Goal: Navigation & Orientation: Find specific page/section

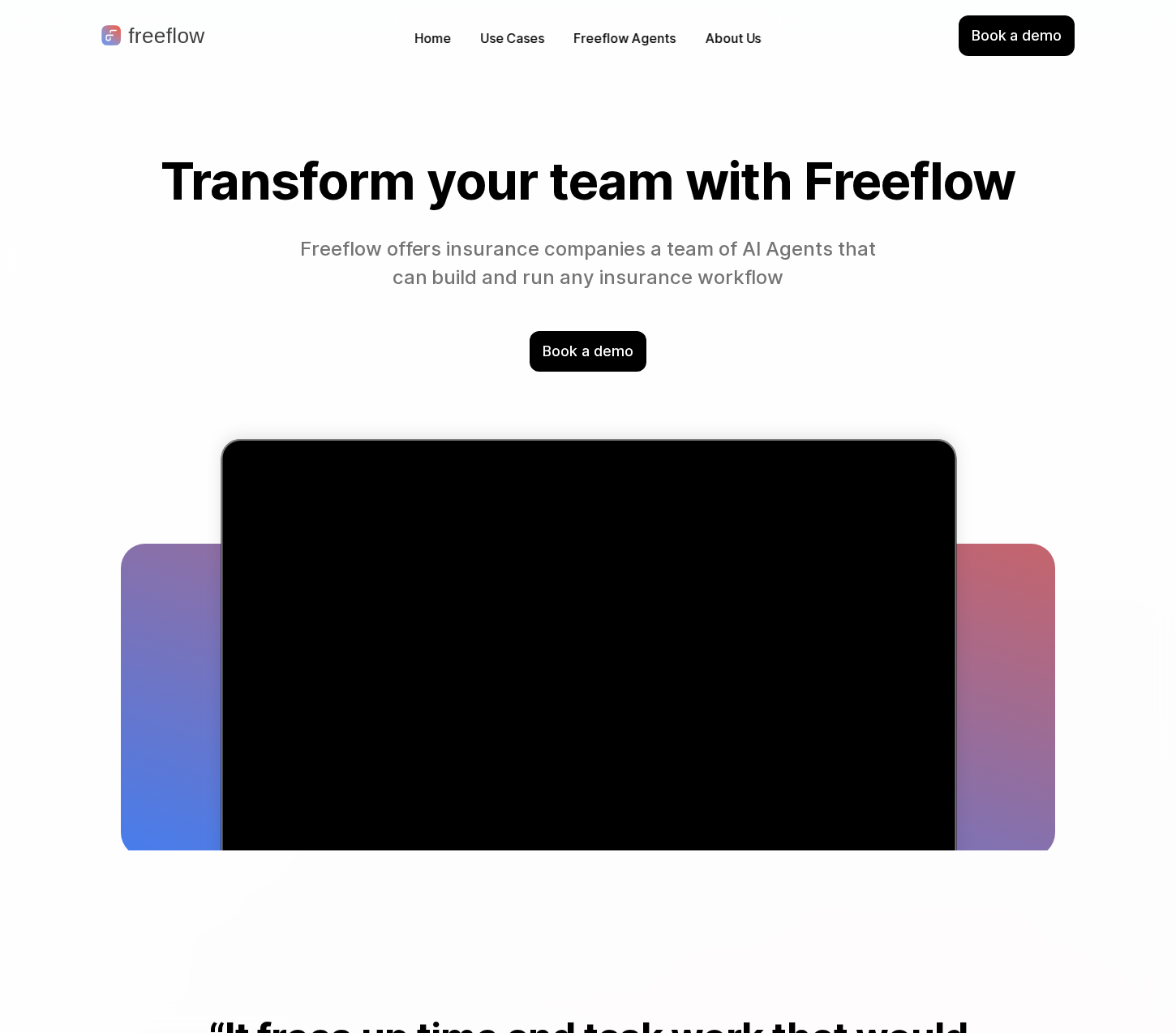
click at [511, 35] on p "Use Cases" at bounding box center [512, 38] width 64 height 18
click at [732, 16] on div "Home Use Cases Freeflow Agents About Us" at bounding box center [587, 39] width 401 height 58
click at [732, 40] on p "About Us" at bounding box center [732, 38] width 56 height 18
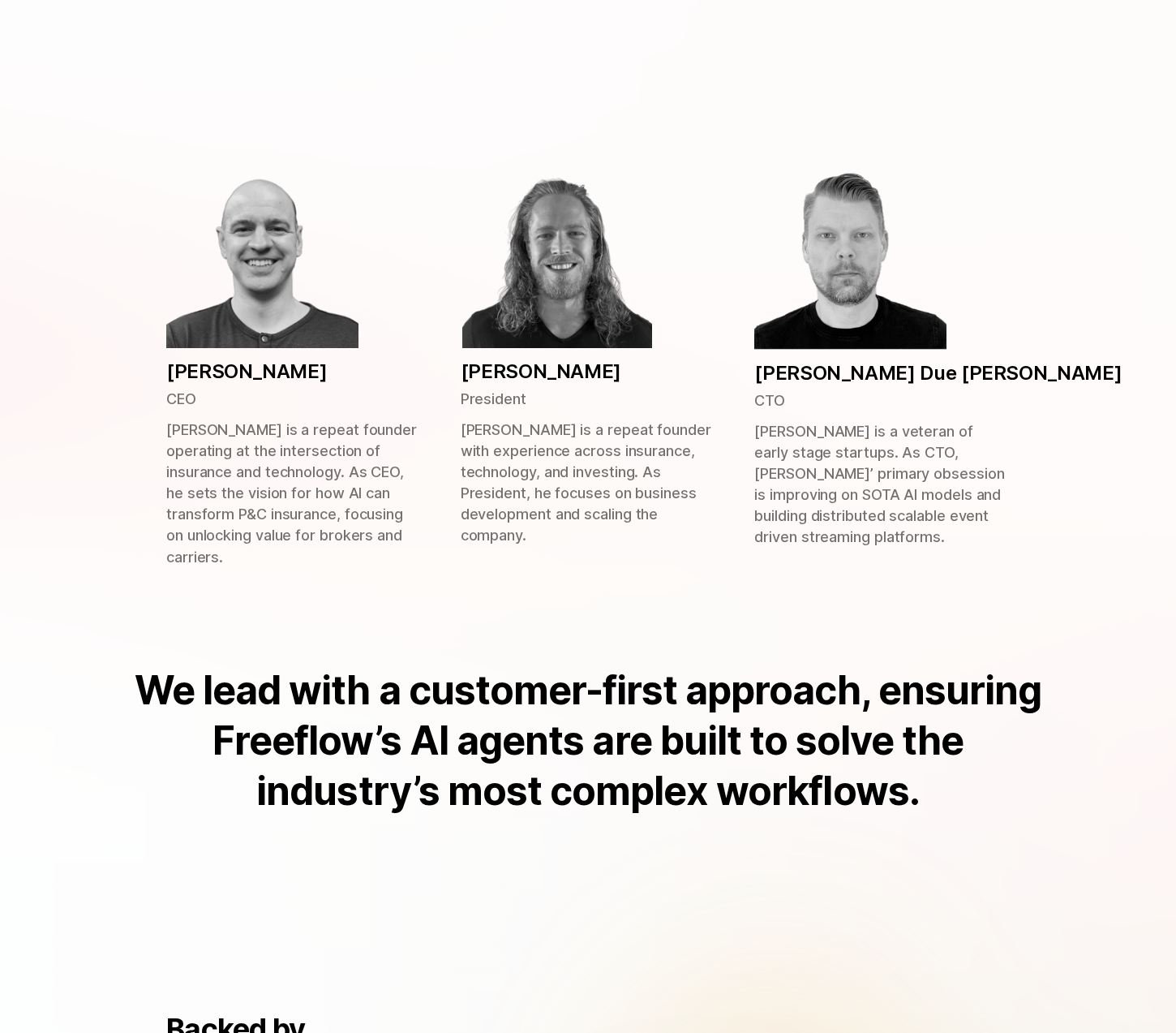
scroll to position [456, 0]
